Goal: Navigation & Orientation: Understand site structure

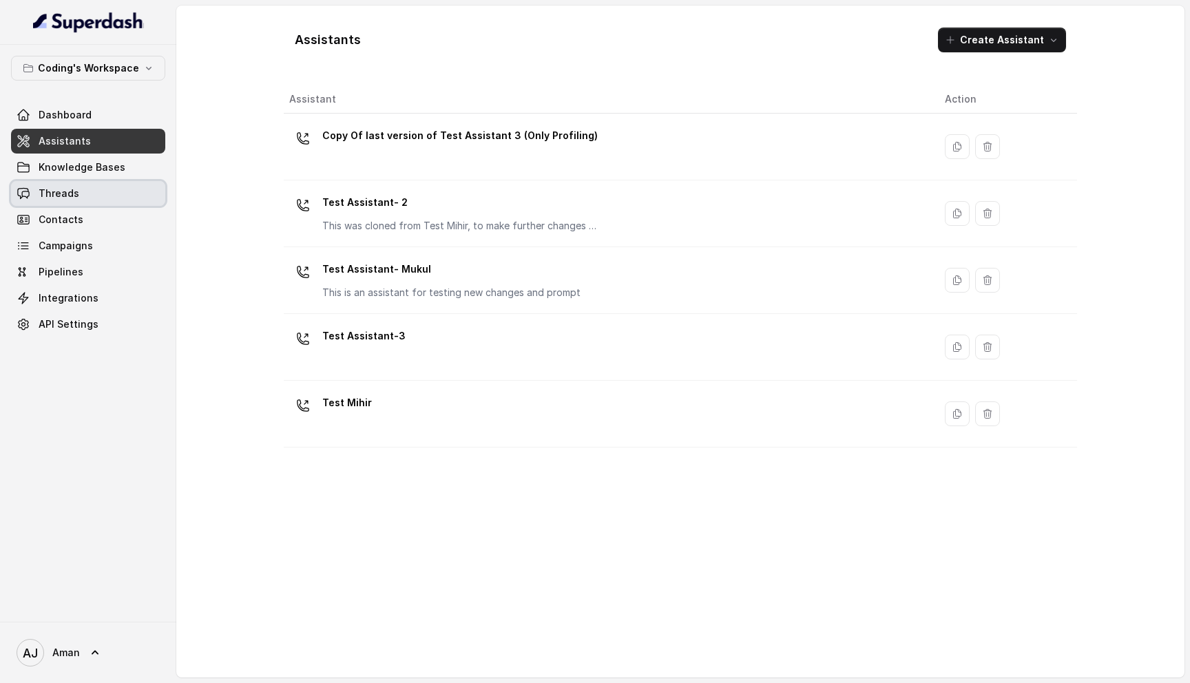
click at [68, 196] on span "Threads" at bounding box center [59, 194] width 41 height 14
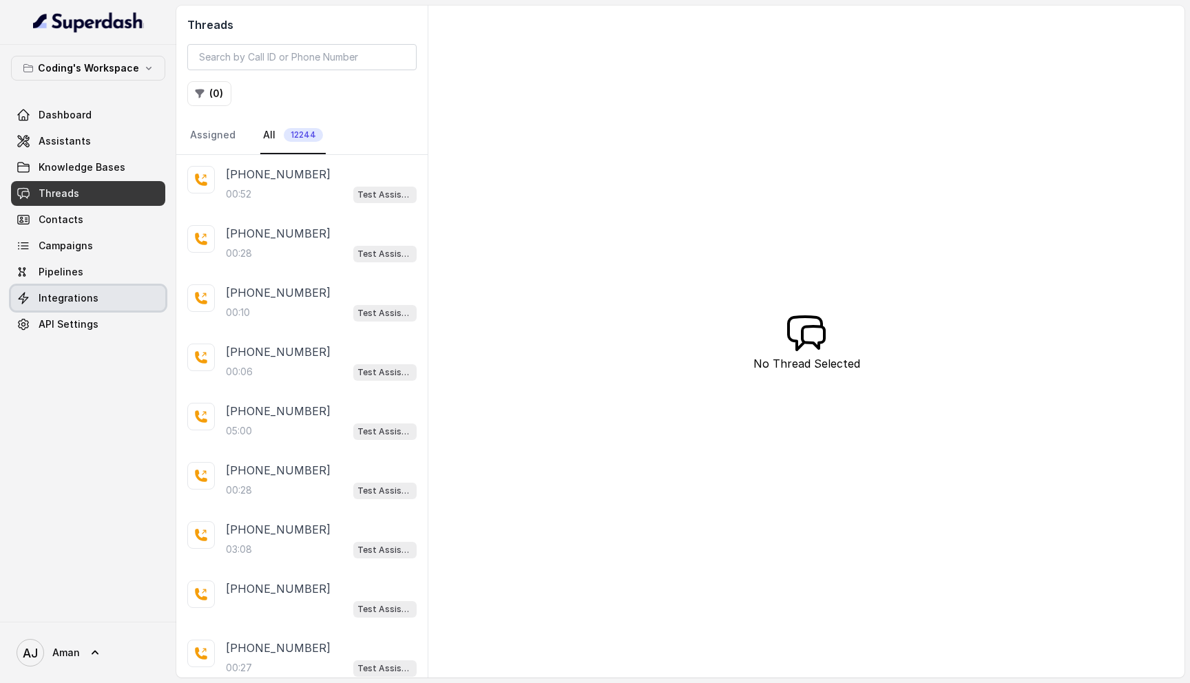
click at [82, 304] on span "Integrations" at bounding box center [69, 298] width 60 height 14
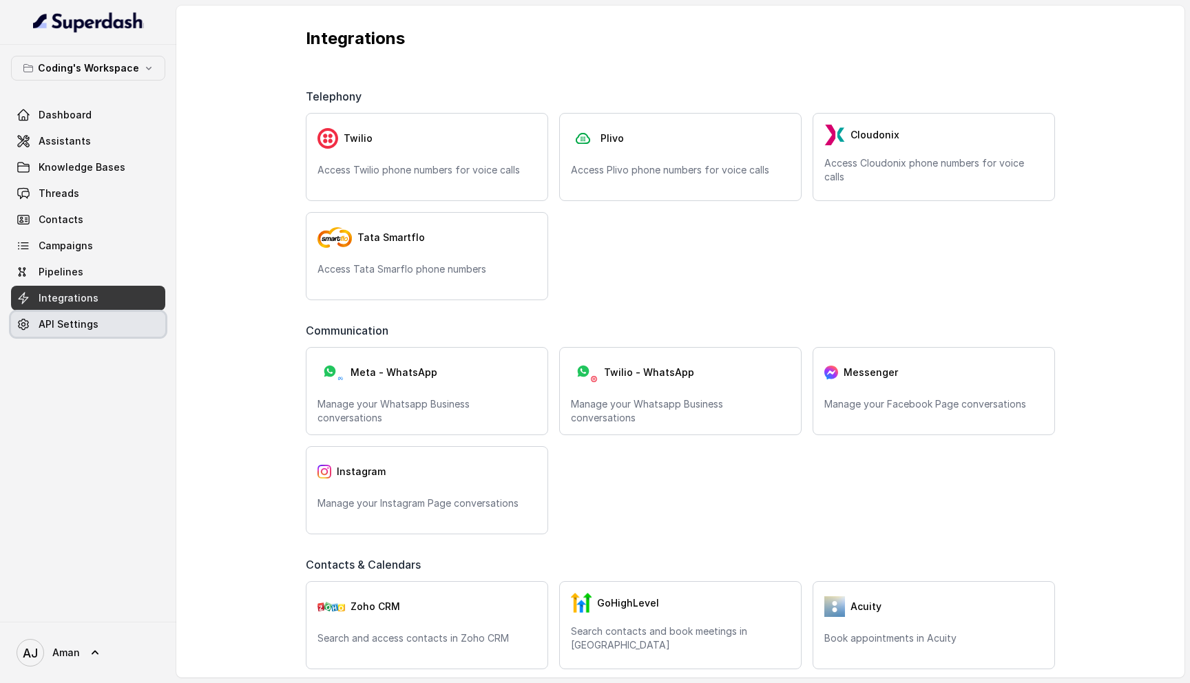
click at [92, 329] on span "API Settings" at bounding box center [69, 324] width 60 height 14
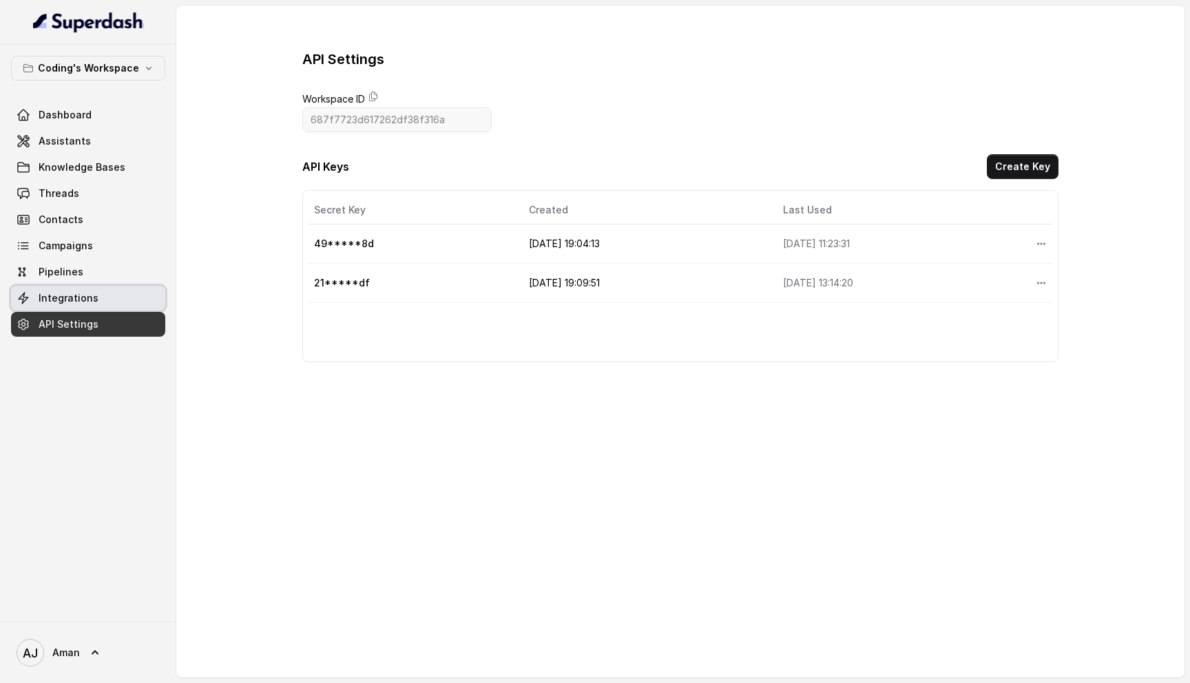
click at [92, 304] on span "Integrations" at bounding box center [69, 298] width 60 height 14
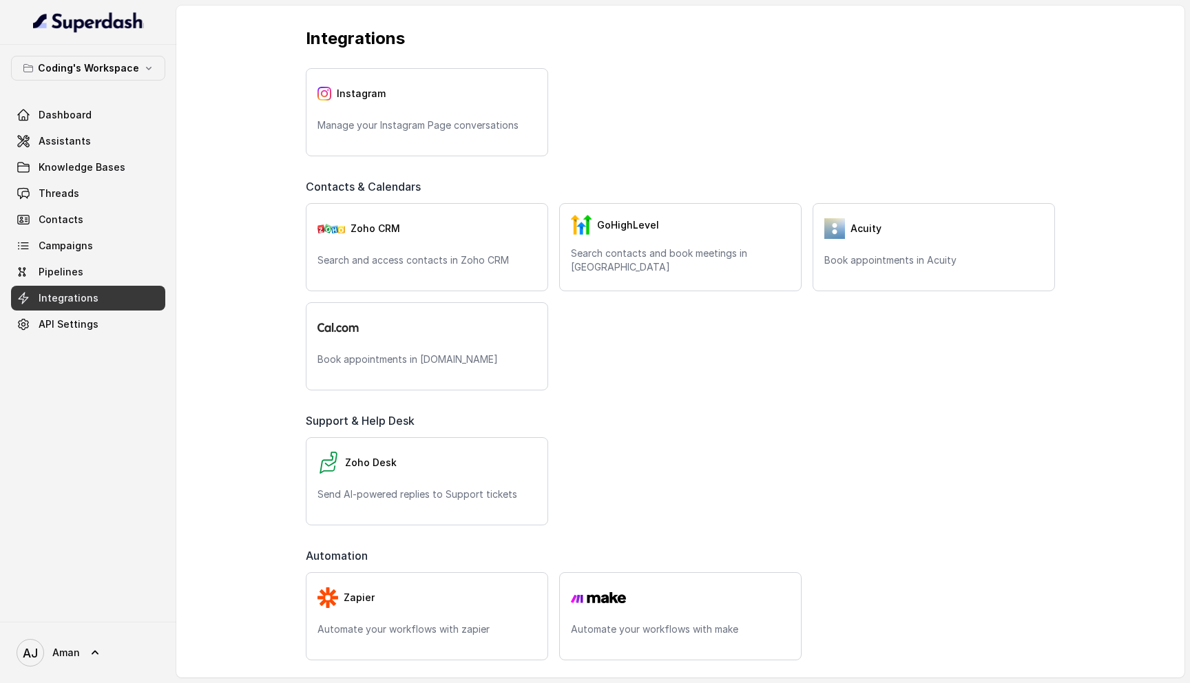
scroll to position [518, 0]
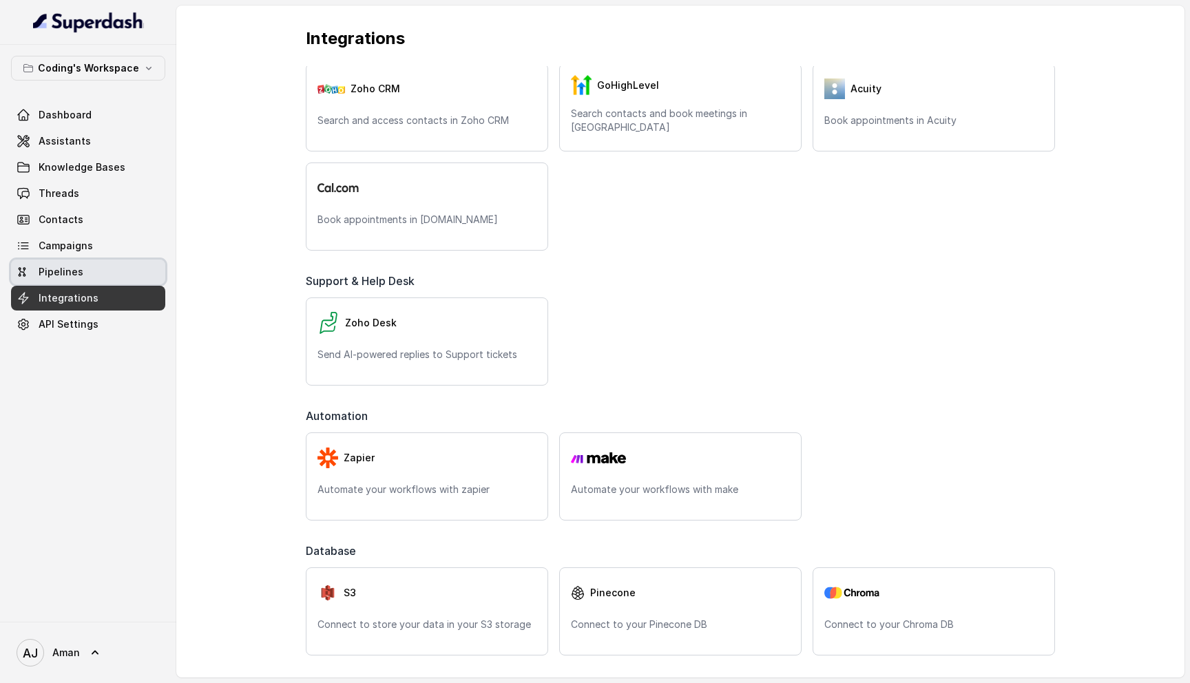
click at [63, 266] on span "Pipelines" at bounding box center [61, 272] width 45 height 14
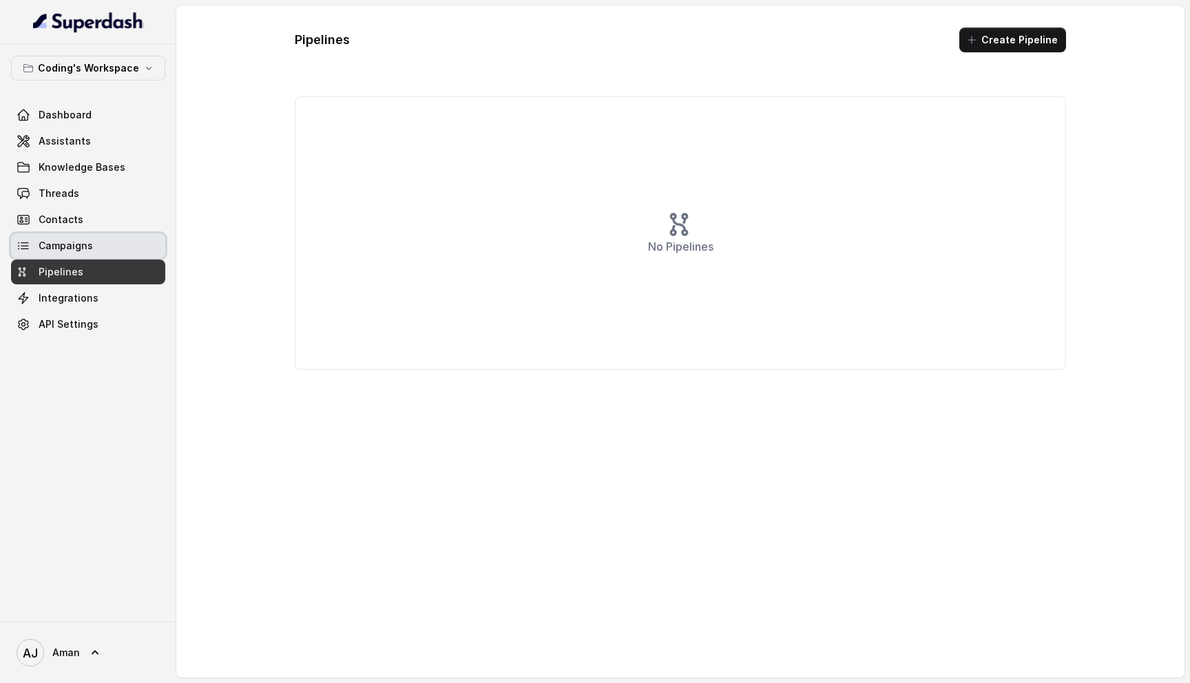
click at [74, 238] on link "Campaigns" at bounding box center [88, 245] width 154 height 25
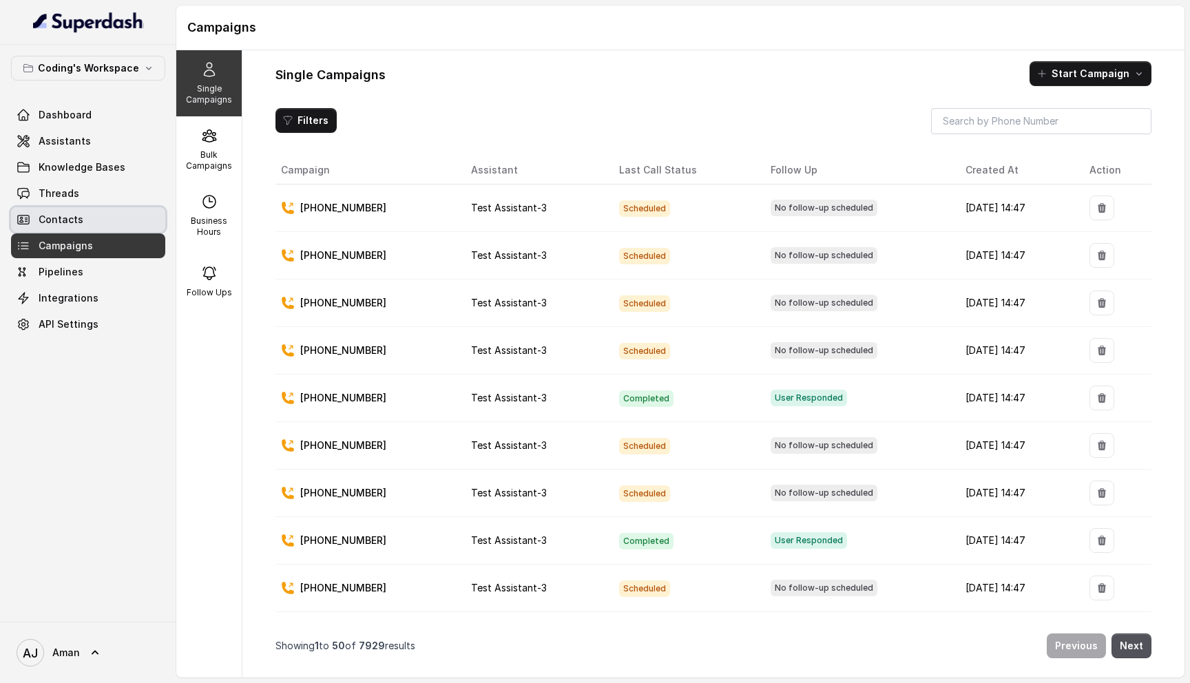
click at [93, 220] on link "Contacts" at bounding box center [88, 219] width 154 height 25
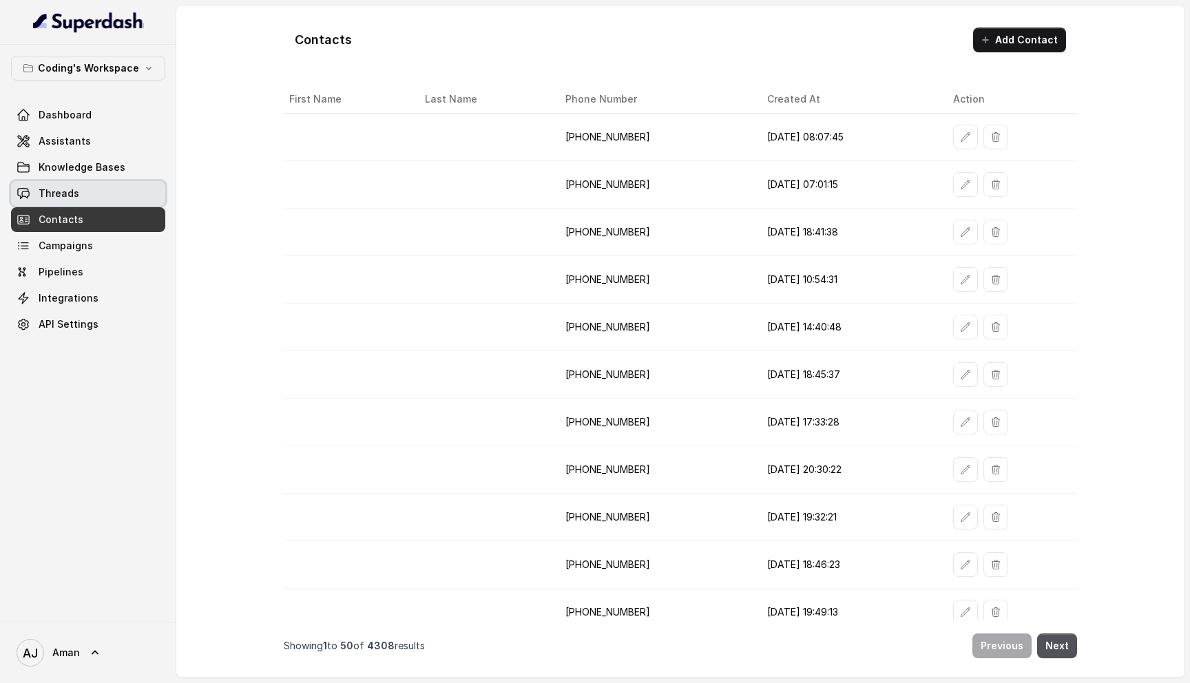
click at [86, 196] on link "Threads" at bounding box center [88, 193] width 154 height 25
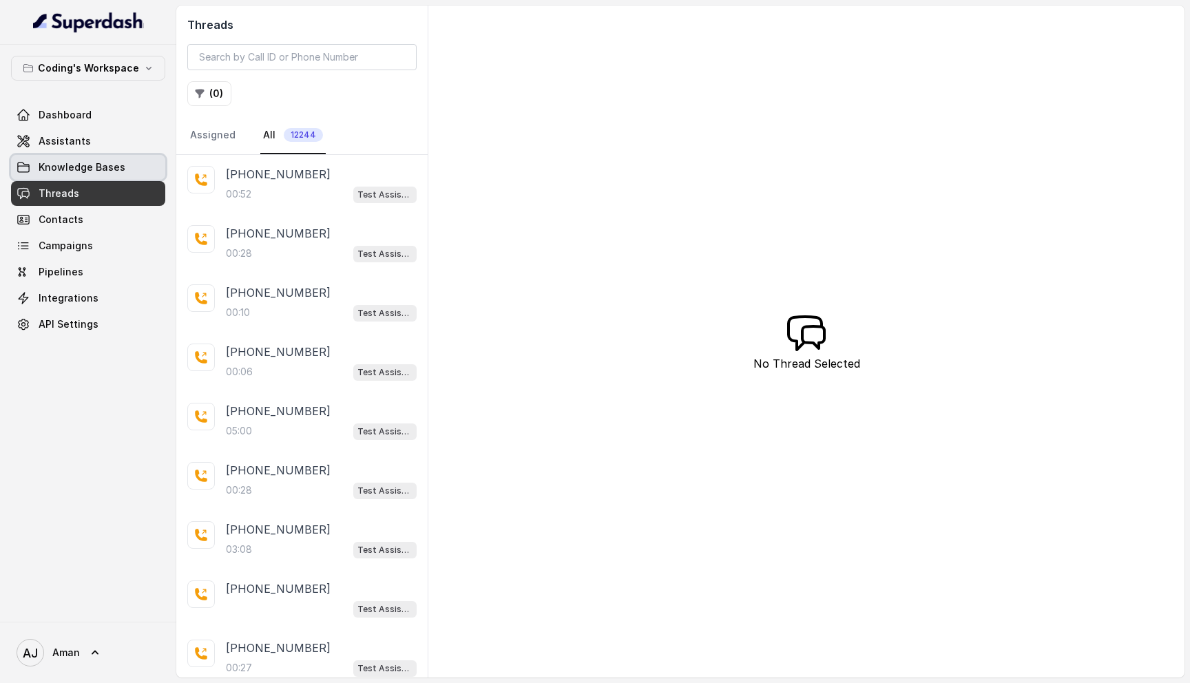
click at [87, 168] on span "Knowledge Bases" at bounding box center [82, 167] width 87 height 14
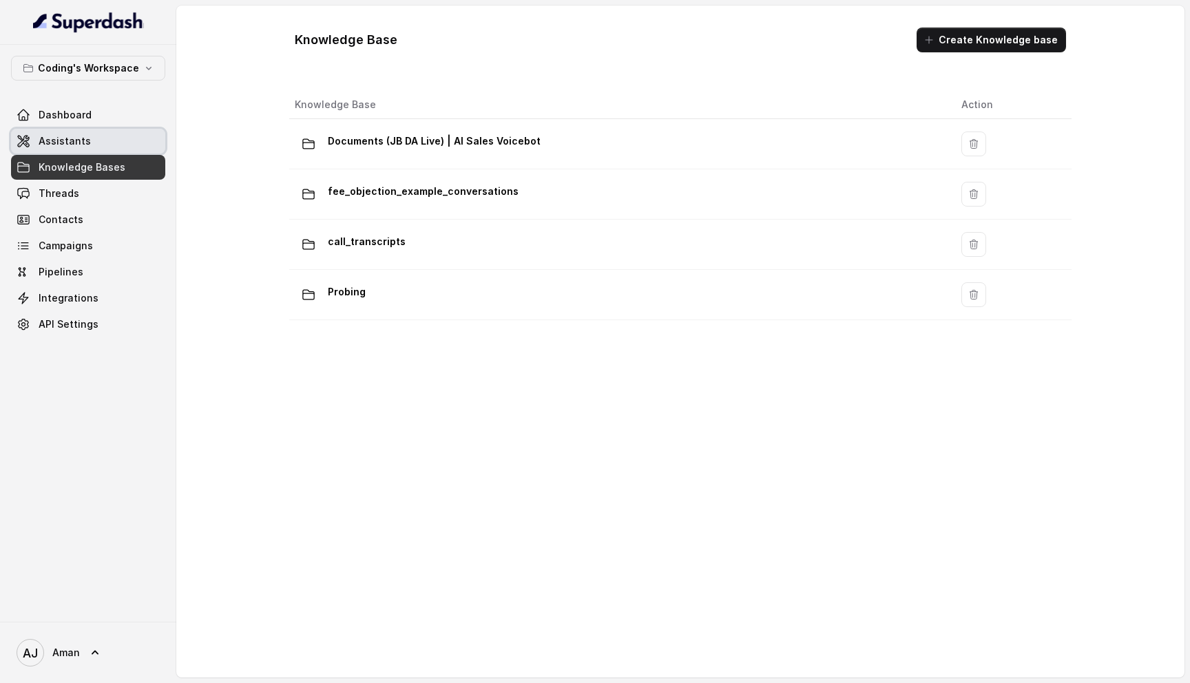
click at [86, 147] on span "Assistants" at bounding box center [65, 141] width 52 height 14
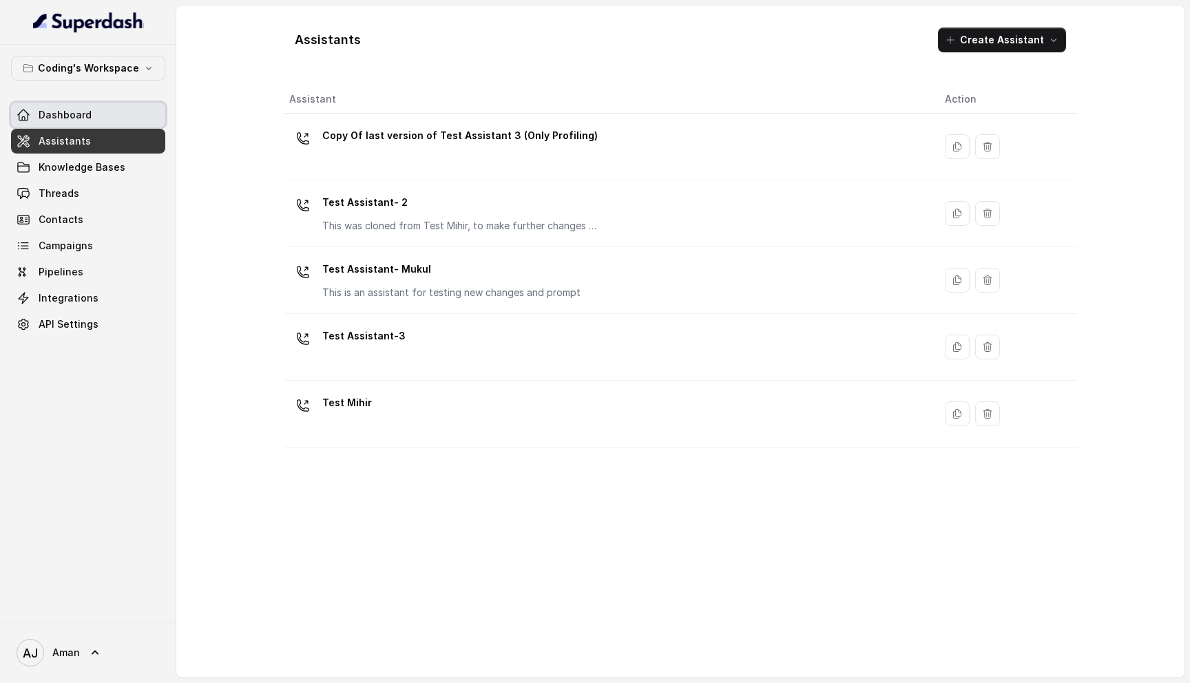
click at [83, 122] on link "Dashboard" at bounding box center [88, 115] width 154 height 25
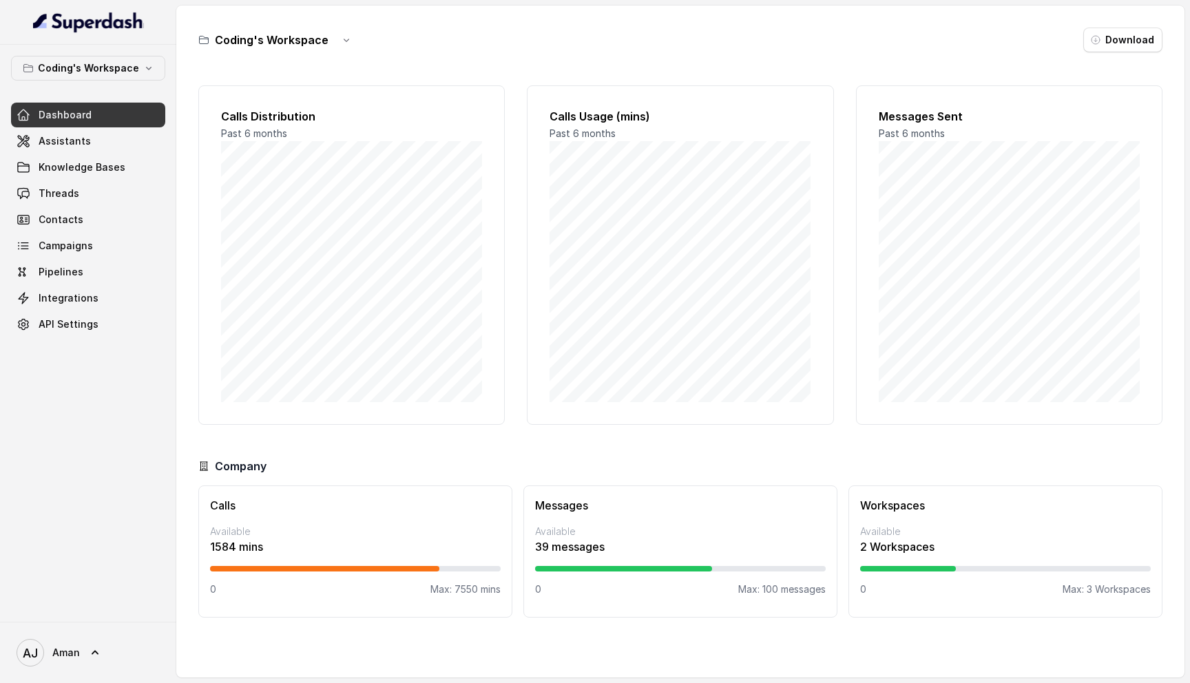
click at [892, 544] on p "2 Workspaces" at bounding box center [1005, 546] width 291 height 17
click at [85, 654] on link "[PERSON_NAME]" at bounding box center [88, 652] width 154 height 39
click at [76, 328] on span "API Settings" at bounding box center [69, 324] width 60 height 14
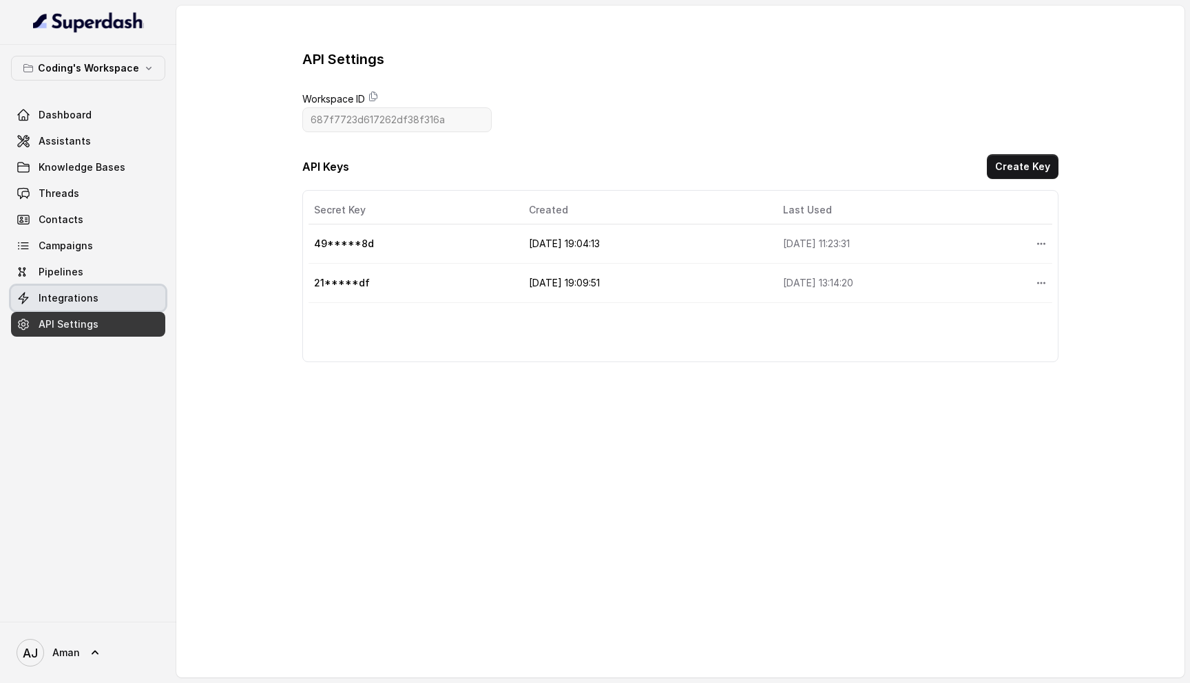
click at [74, 297] on span "Integrations" at bounding box center [69, 298] width 60 height 14
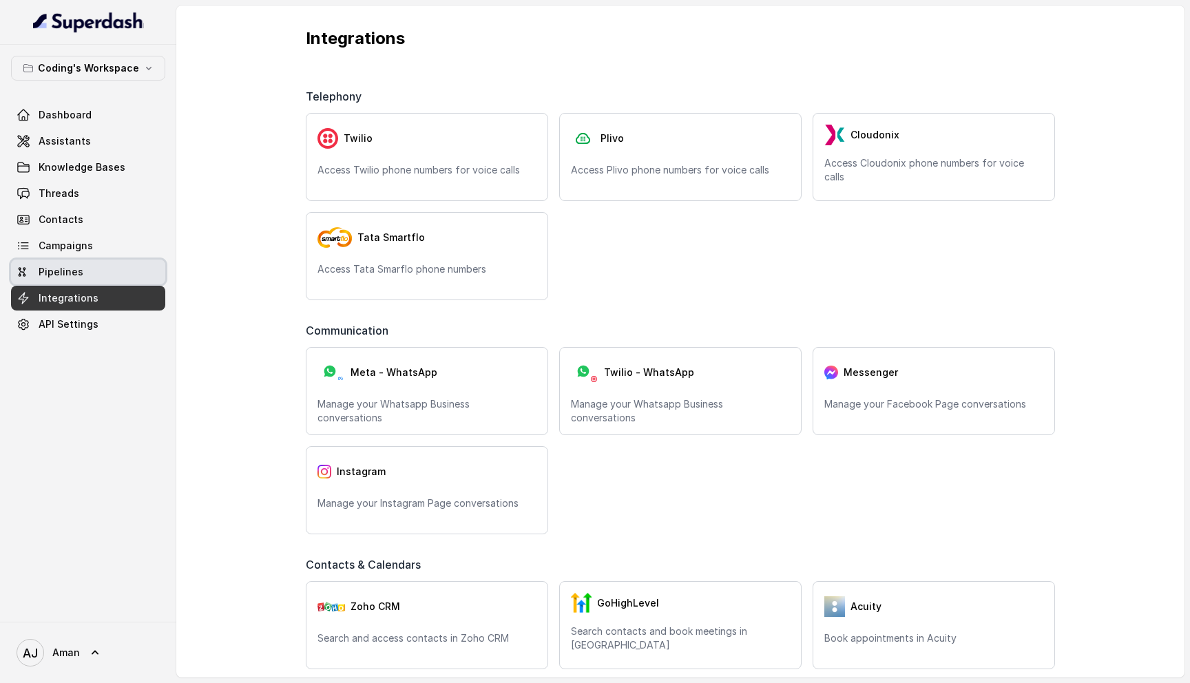
click at [72, 273] on span "Pipelines" at bounding box center [61, 272] width 45 height 14
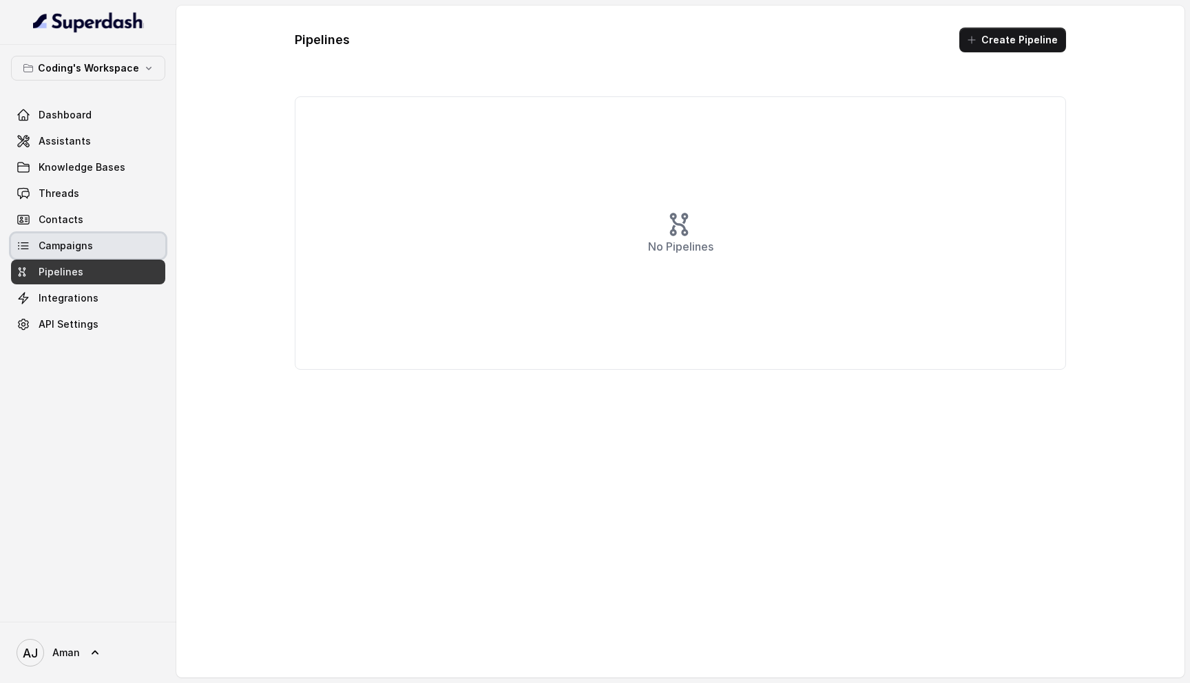
click at [74, 251] on span "Campaigns" at bounding box center [66, 246] width 54 height 14
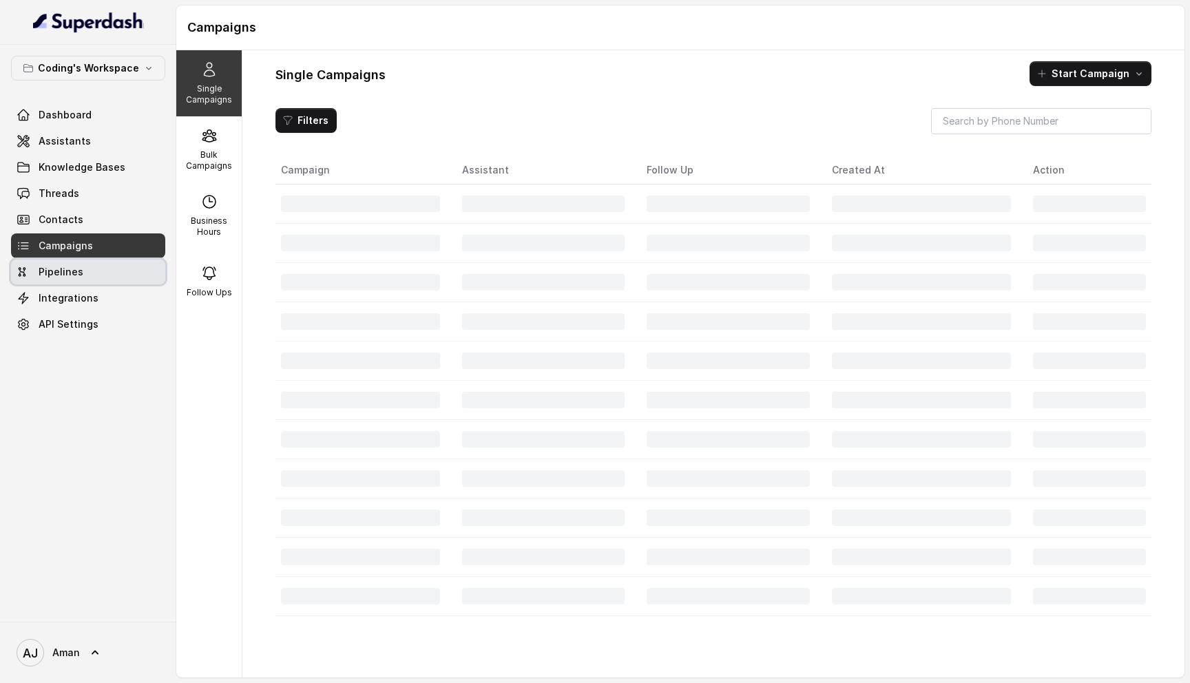
click at [70, 270] on span "Pipelines" at bounding box center [61, 272] width 45 height 14
